Goal: Task Accomplishment & Management: Use online tool/utility

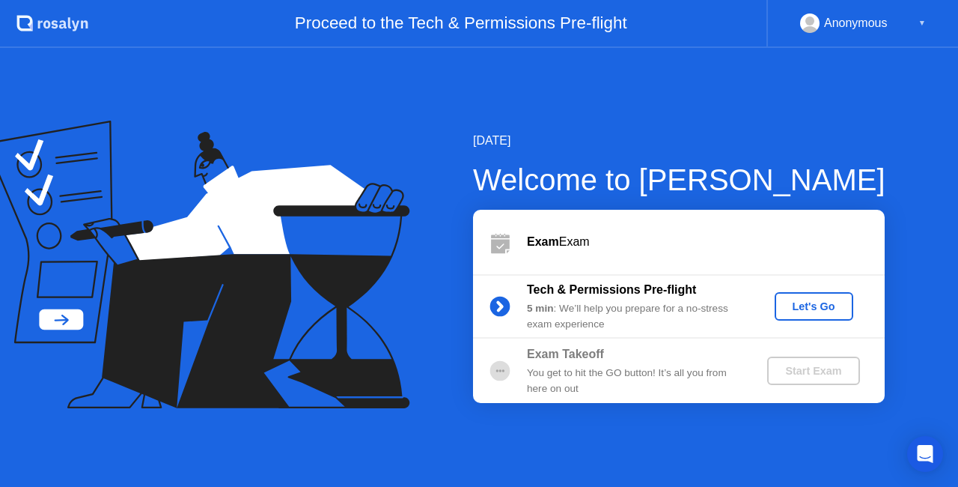
click at [832, 308] on div "Let's Go" at bounding box center [814, 306] width 67 height 12
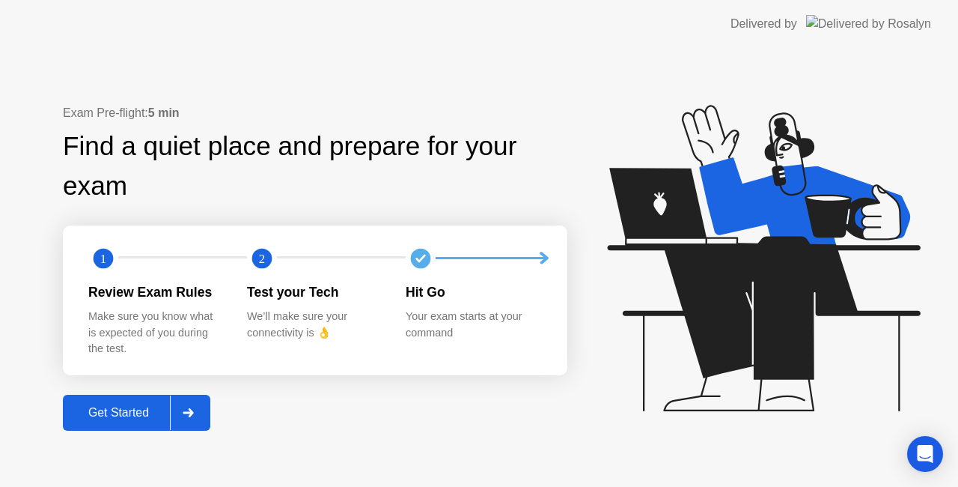
click at [136, 422] on button "Get Started" at bounding box center [136, 412] width 147 height 36
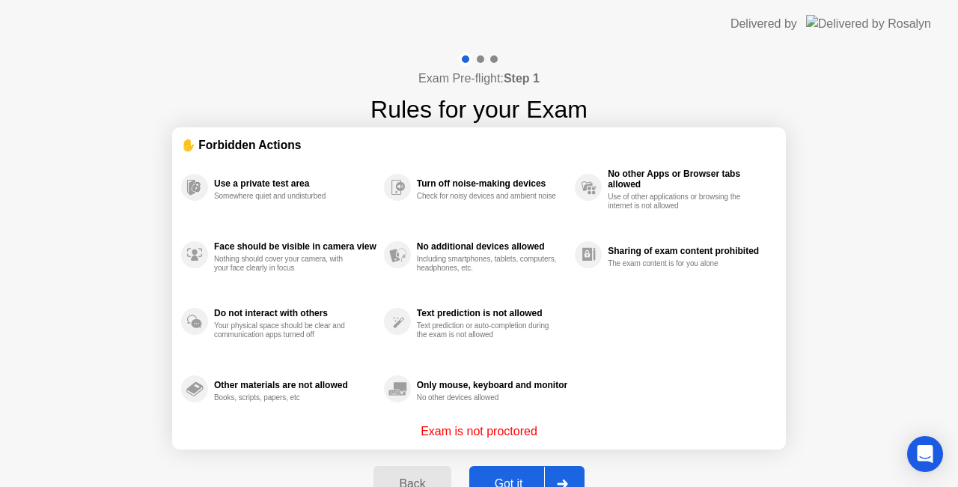
click at [502, 473] on button "Got it" at bounding box center [526, 484] width 115 height 36
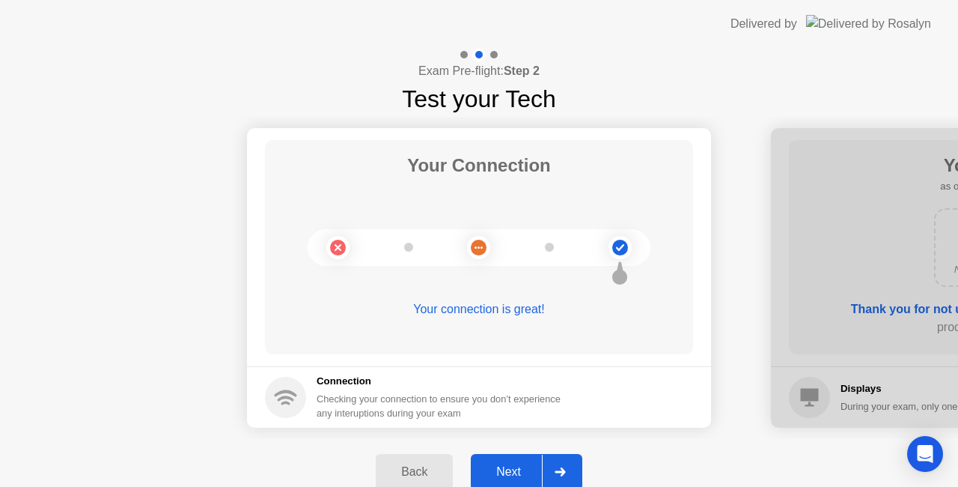
click at [531, 466] on div "Next" at bounding box center [508, 471] width 67 height 13
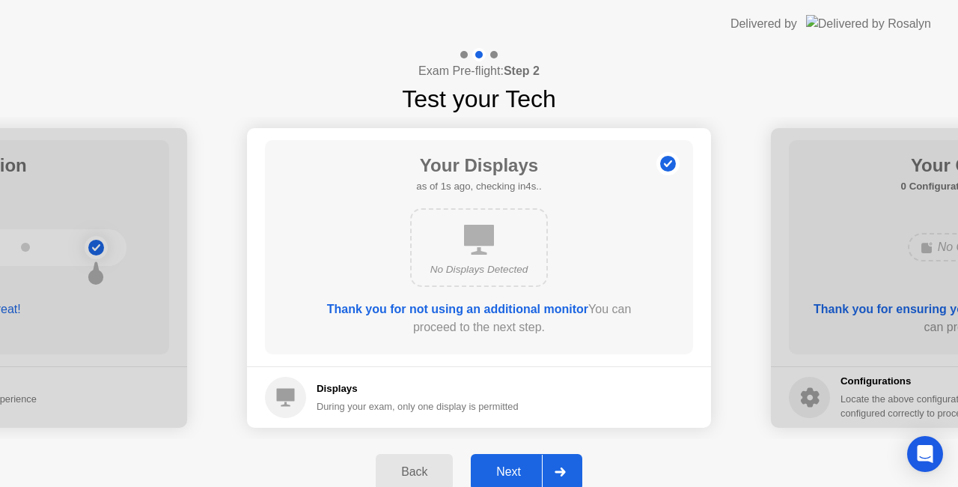
click at [529, 466] on div "Next" at bounding box center [508, 471] width 67 height 13
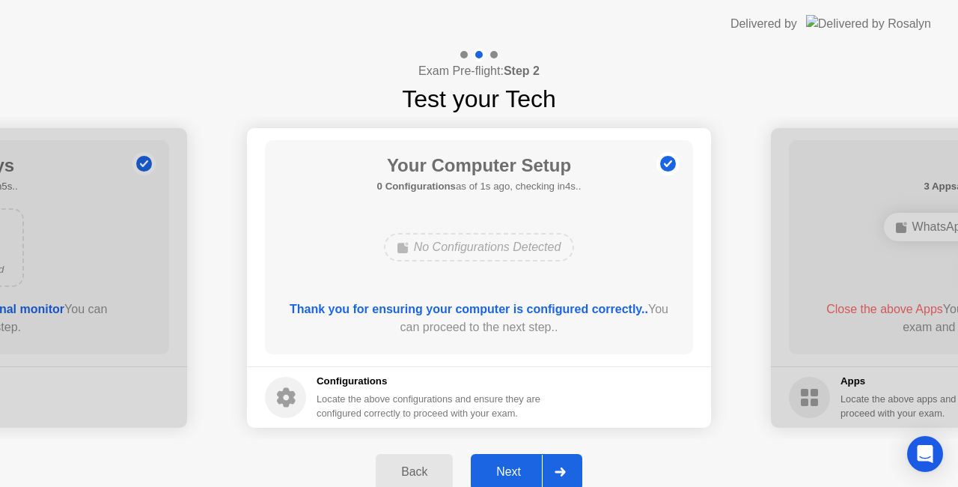
click at [528, 458] on button "Next" at bounding box center [527, 472] width 112 height 36
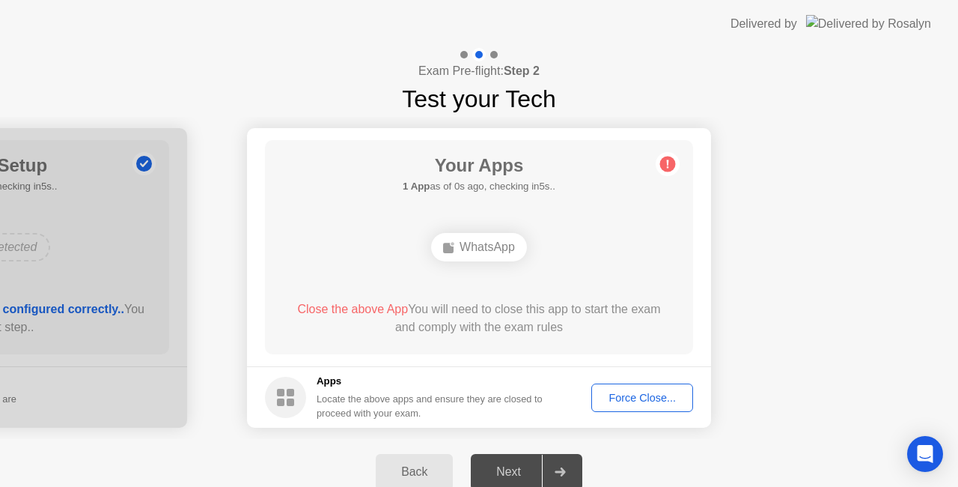
click at [631, 394] on div "Force Close..." at bounding box center [642, 397] width 91 height 12
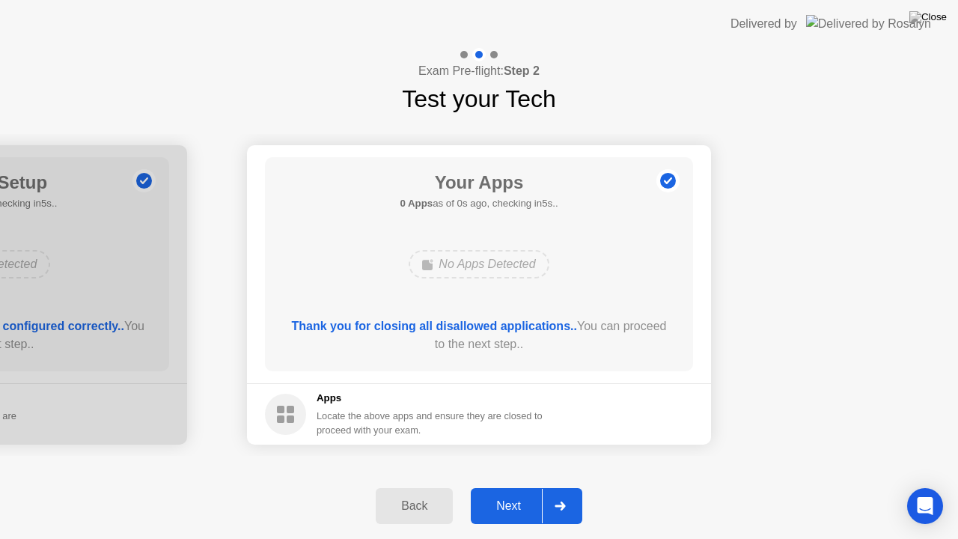
click at [537, 486] on div "Next" at bounding box center [508, 505] width 67 height 13
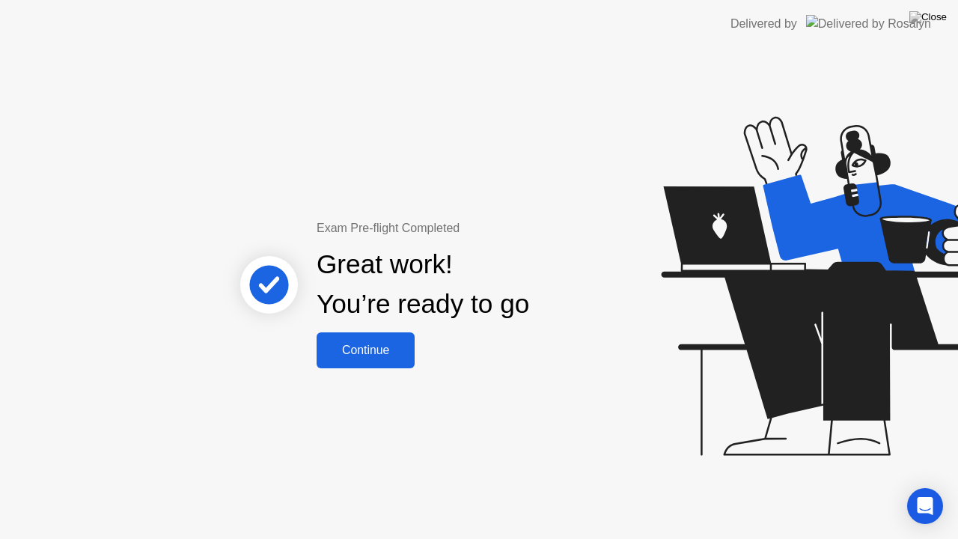
click at [371, 353] on div "Continue" at bounding box center [365, 350] width 89 height 13
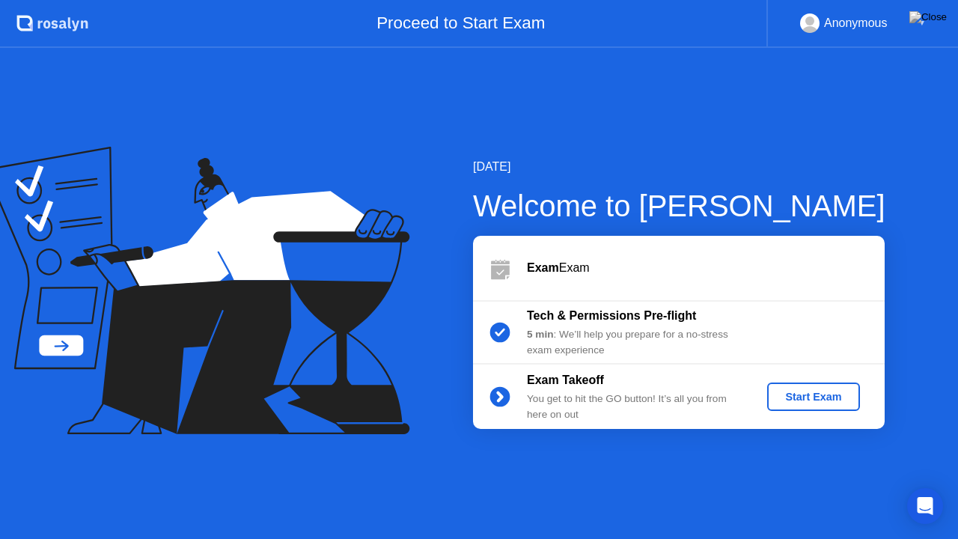
click at [832, 401] on div "Start Exam" at bounding box center [813, 397] width 80 height 12
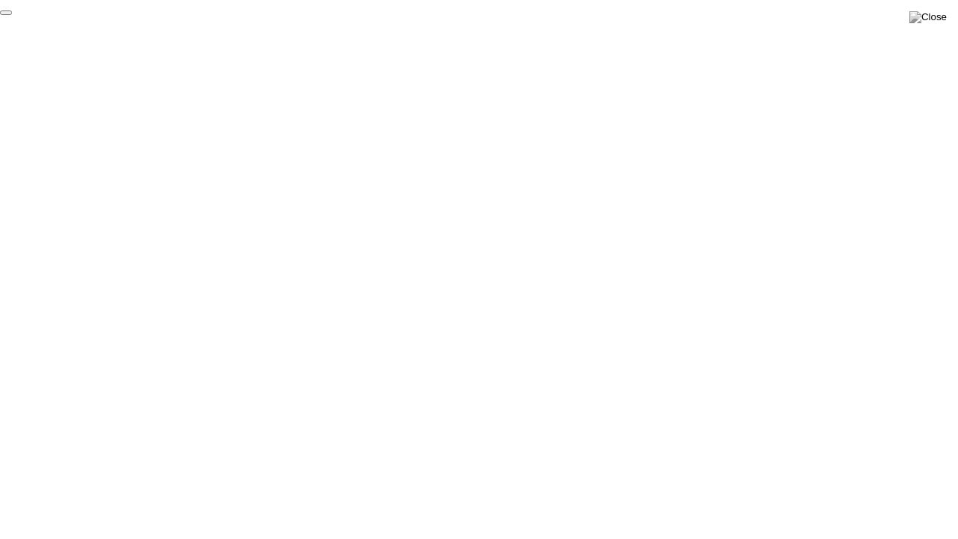
click div "End Proctoring Session"
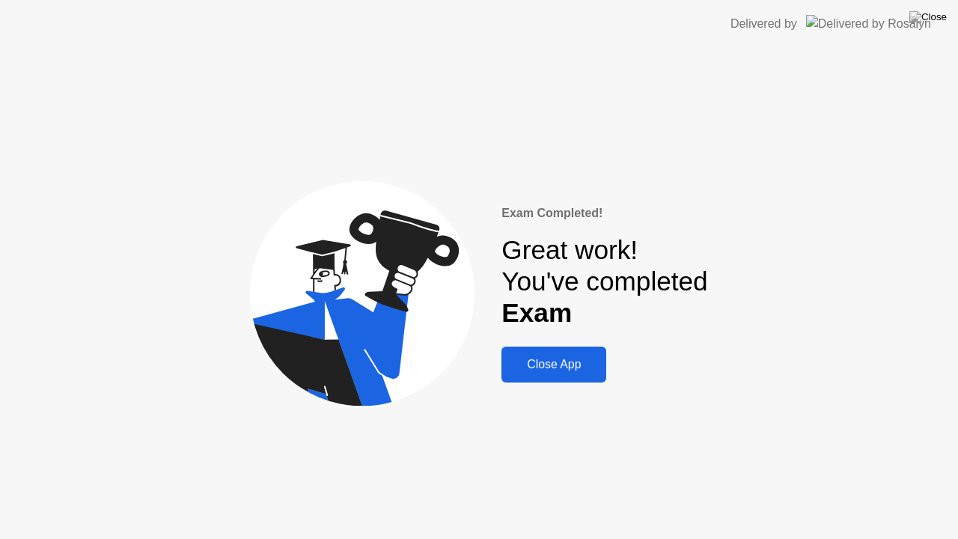
click at [572, 368] on div "Close App" at bounding box center [554, 364] width 96 height 13
